Goal: Information Seeking & Learning: Check status

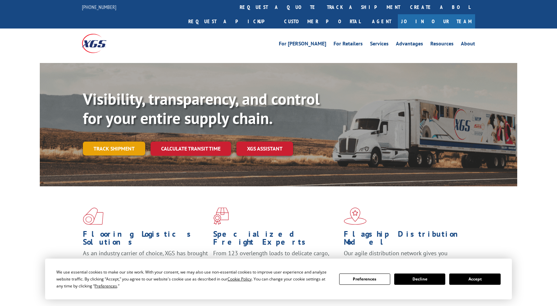
click at [121, 142] on link "Track shipment" at bounding box center [114, 149] width 62 height 14
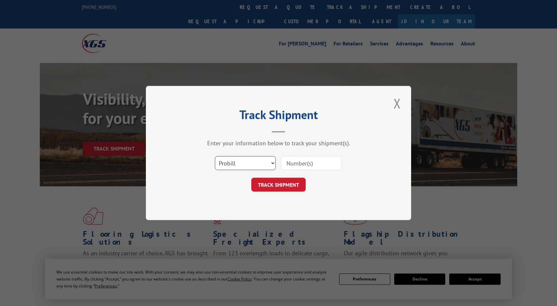
click at [215, 156] on select "Select category... Probill BOL PO" at bounding box center [245, 163] width 61 height 14
select select "po"
click option "PO" at bounding box center [0, 0] width 0 height 0
click at [297, 163] on input at bounding box center [311, 163] width 61 height 14
type input "251954764"
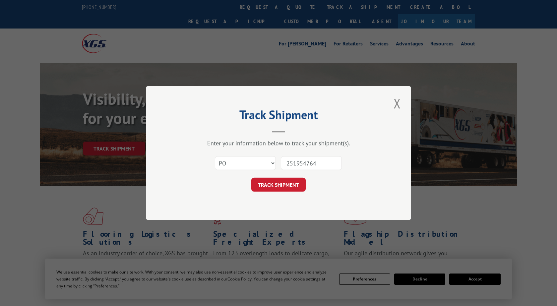
click button "TRACK SHIPMENT" at bounding box center [278, 185] width 54 height 14
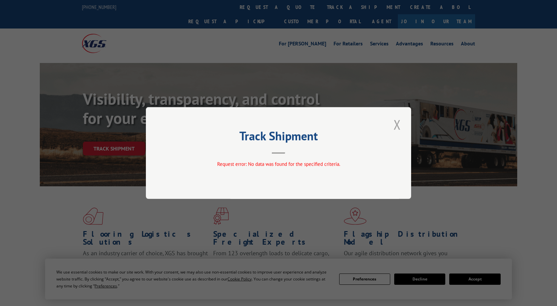
click at [399, 125] on button "Close modal" at bounding box center [397, 124] width 11 height 18
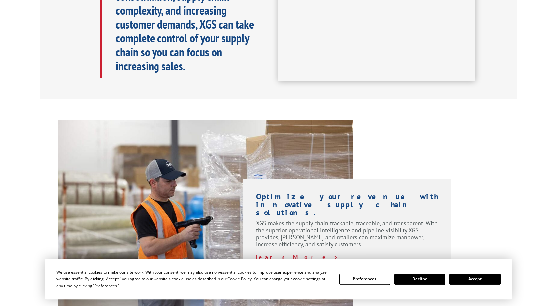
scroll to position [378, 0]
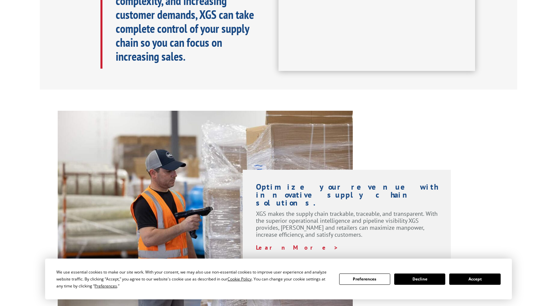
click at [427, 280] on button "Decline" at bounding box center [419, 279] width 51 height 11
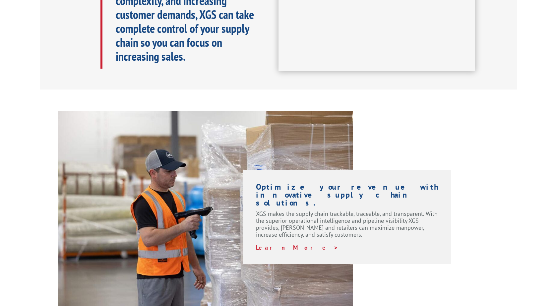
scroll to position [362, 0]
